Goal: Information Seeking & Learning: Learn about a topic

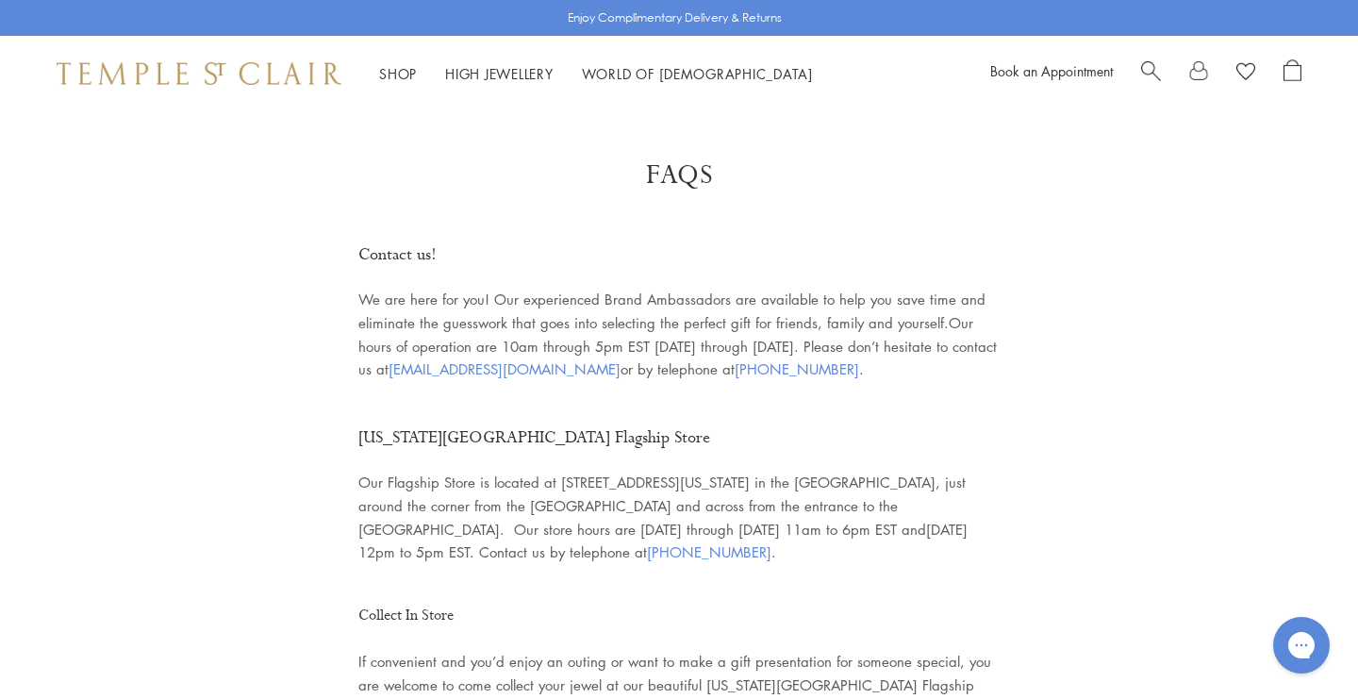
click at [265, 103] on div "Shop Shop Categories Amulets Pendants & Charms Lockets Chains & Leather Cords E…" at bounding box center [679, 73] width 1358 height 75
click at [265, 86] on div "Shop Shop Categories Amulets Pendants & Charms Lockets Chains & Leather Cords E…" at bounding box center [679, 73] width 1358 height 75
click at [263, 79] on img at bounding box center [199, 73] width 285 height 23
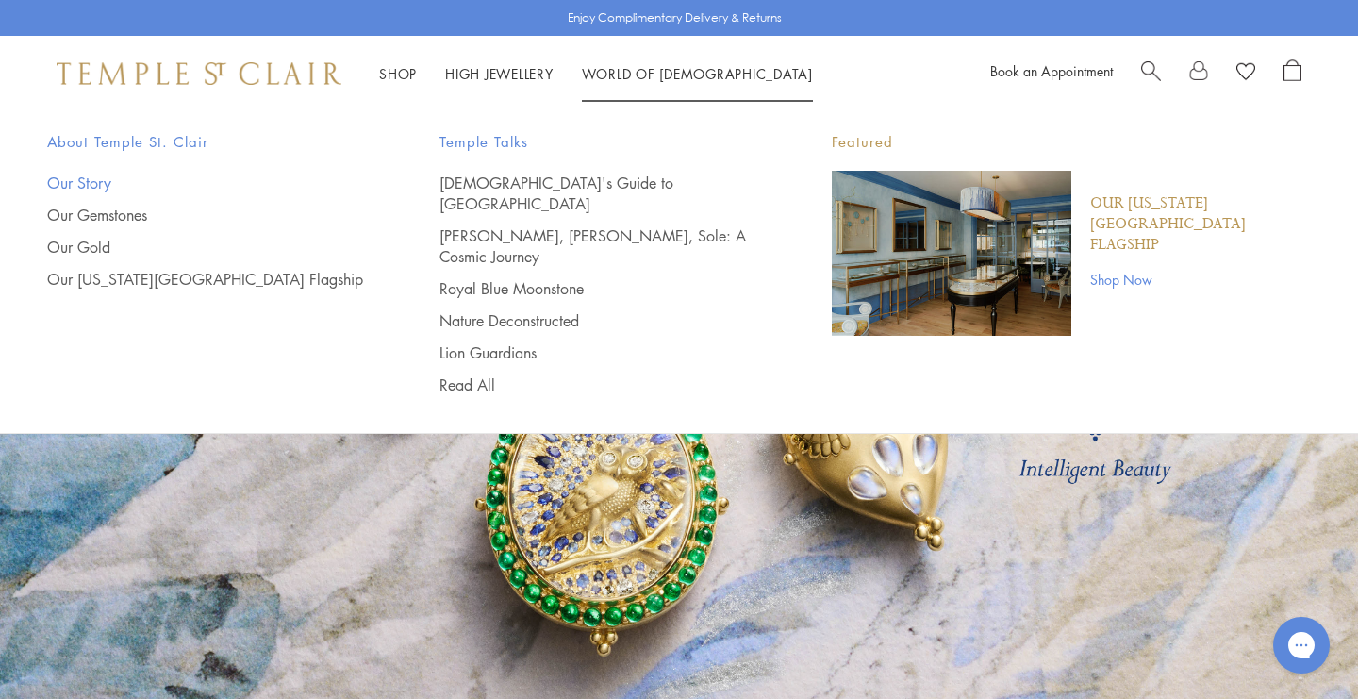
click at [95, 185] on link "Our Story" at bounding box center [205, 183] width 317 height 21
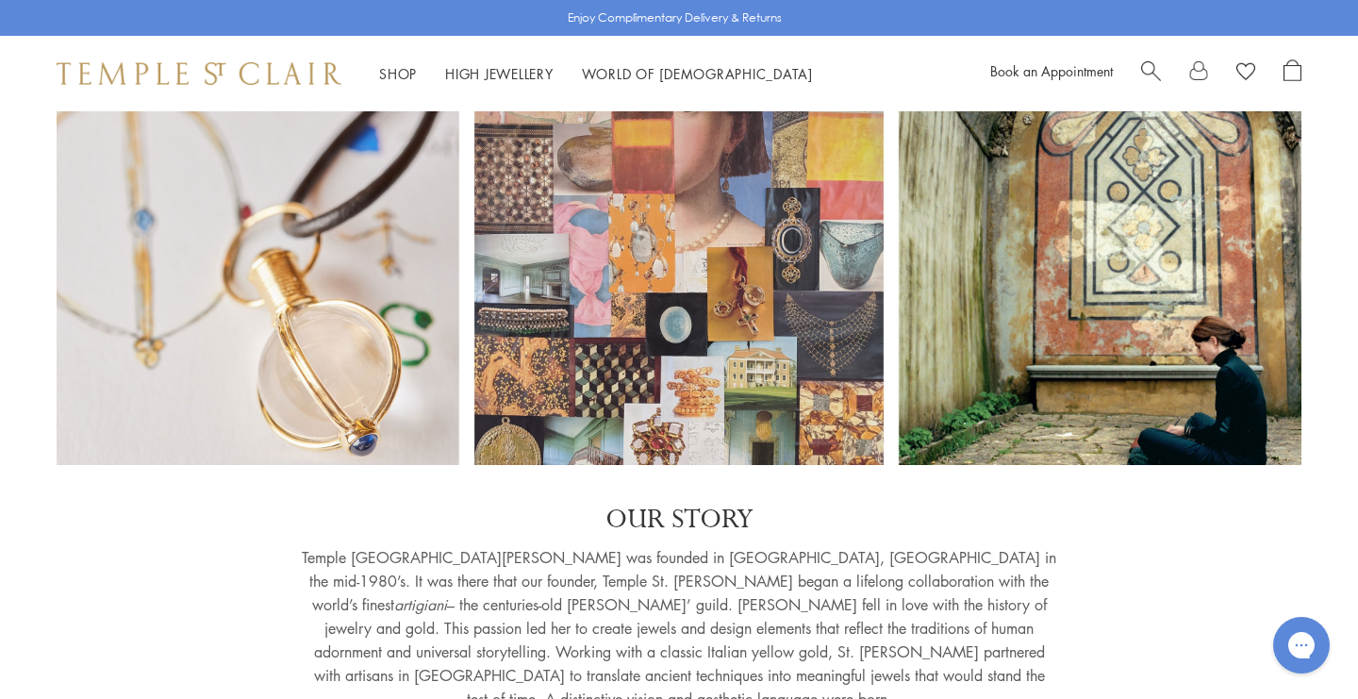
scroll to position [33, 0]
drag, startPoint x: 539, startPoint y: 341, endPoint x: 477, endPoint y: 379, distance: 72.0
click at [477, 379] on div at bounding box center [679, 272] width 1358 height 388
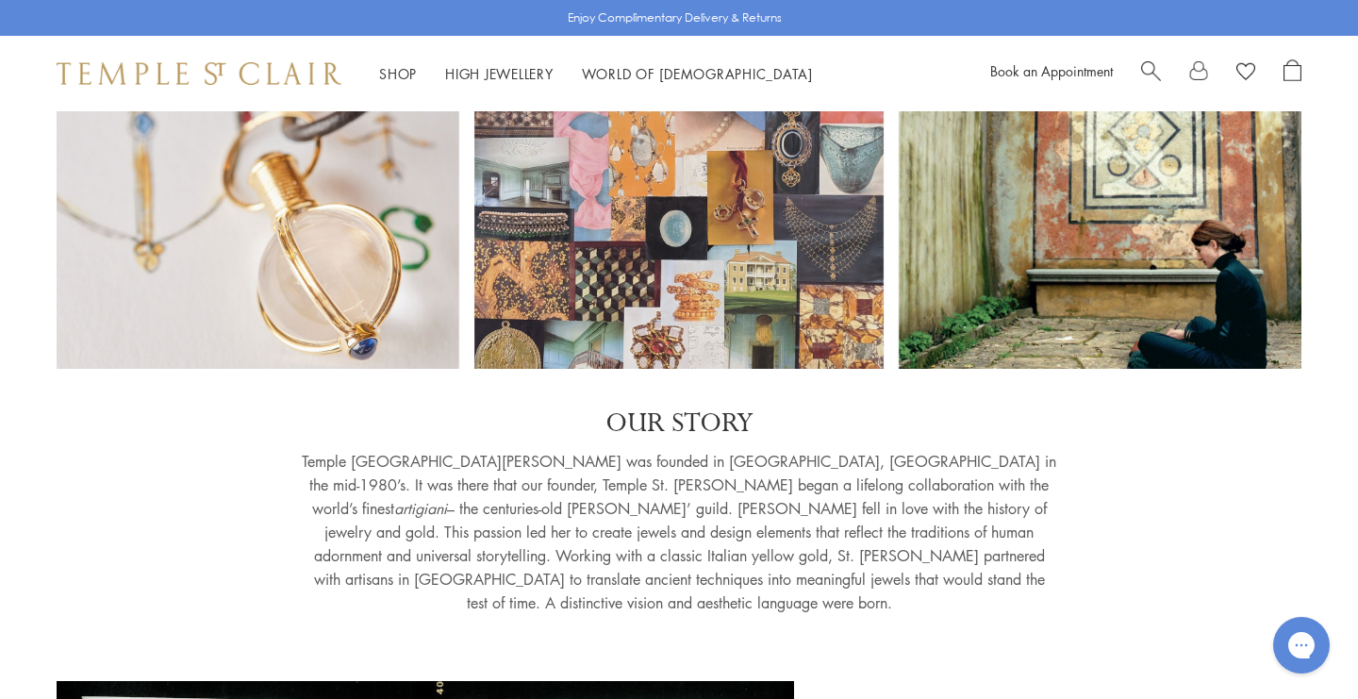
scroll to position [0, 0]
